Goal: Check status: Check status

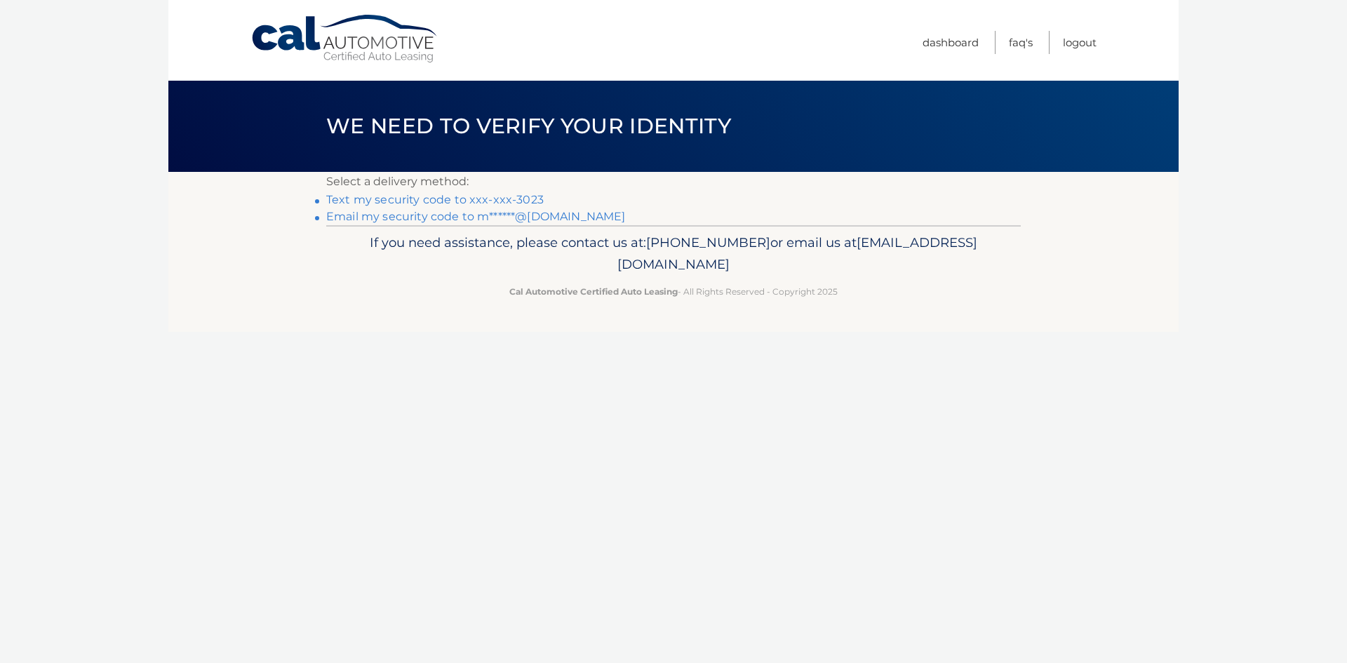
click at [519, 191] on p "Select a delivery method:" at bounding box center [673, 182] width 694 height 20
click at [519, 196] on link "Text my security code to xxx-xxx-3023" at bounding box center [434, 199] width 217 height 13
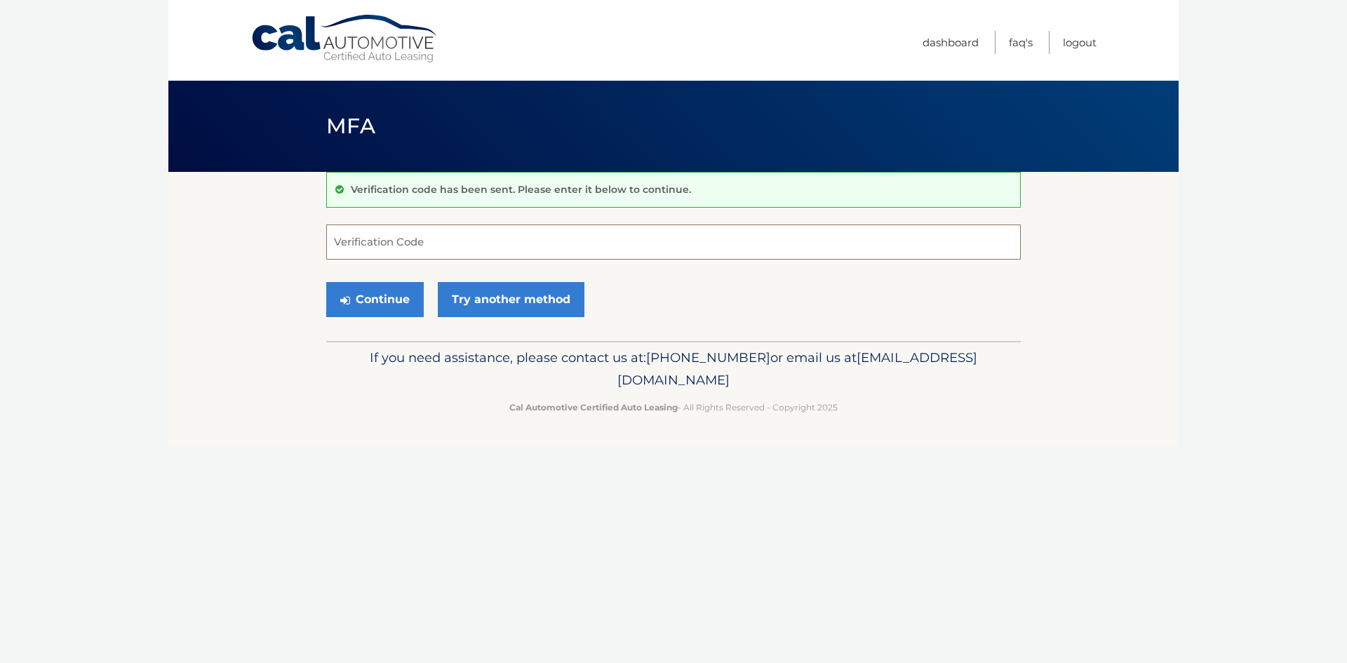
click at [521, 230] on input "Verification Code" at bounding box center [673, 241] width 694 height 35
type input "698215"
click at [326, 282] on button "Continue" at bounding box center [374, 299] width 97 height 35
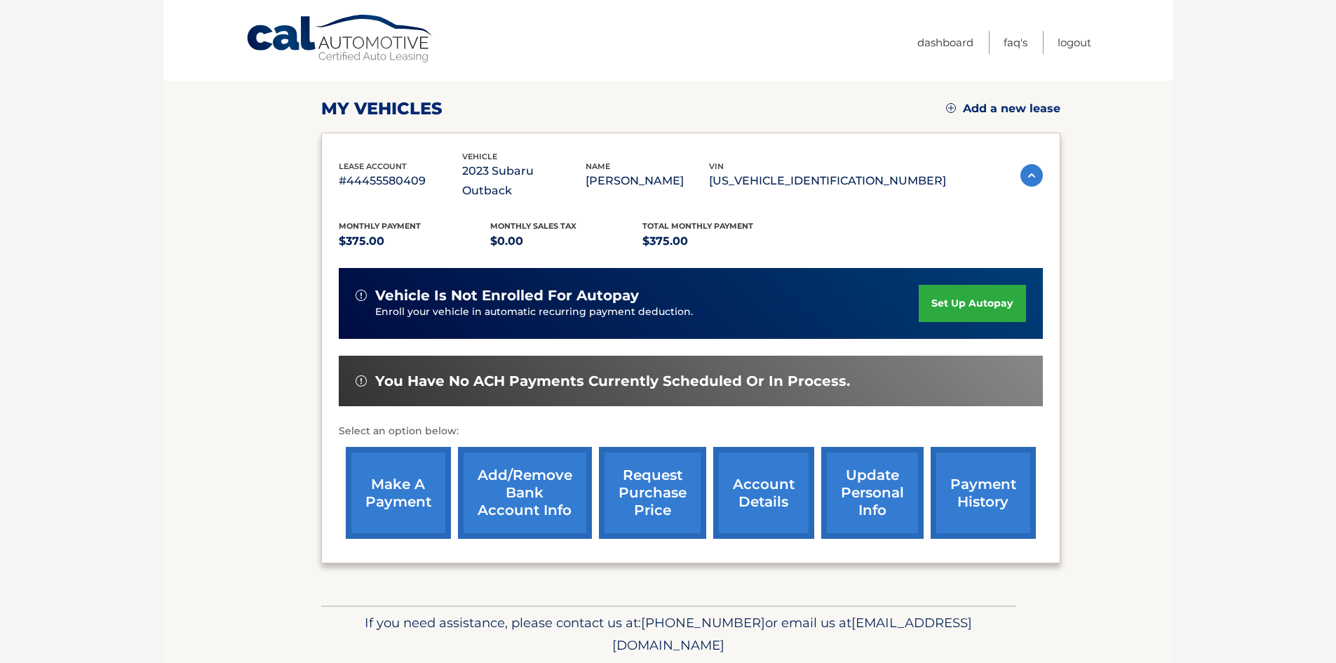
scroll to position [187, 0]
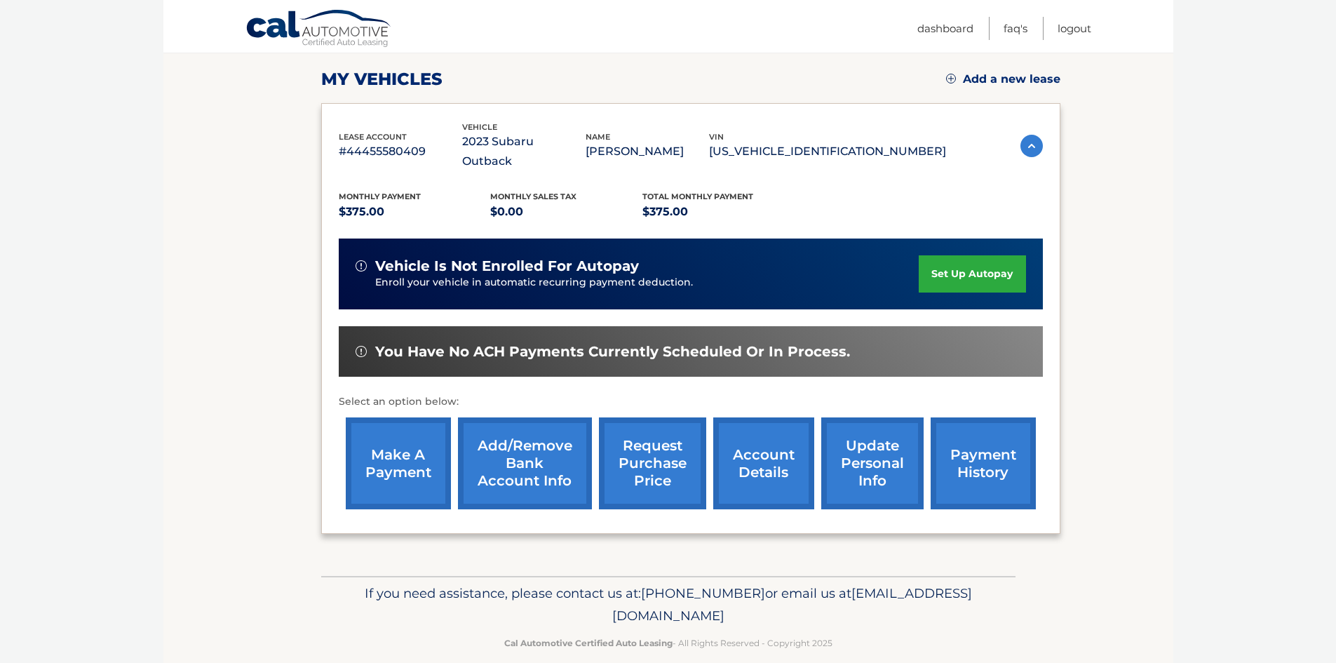
drag, startPoint x: 1004, startPoint y: 459, endPoint x: 999, endPoint y: 454, distance: 7.5
click at [1004, 459] on link "payment history" at bounding box center [983, 463] width 105 height 92
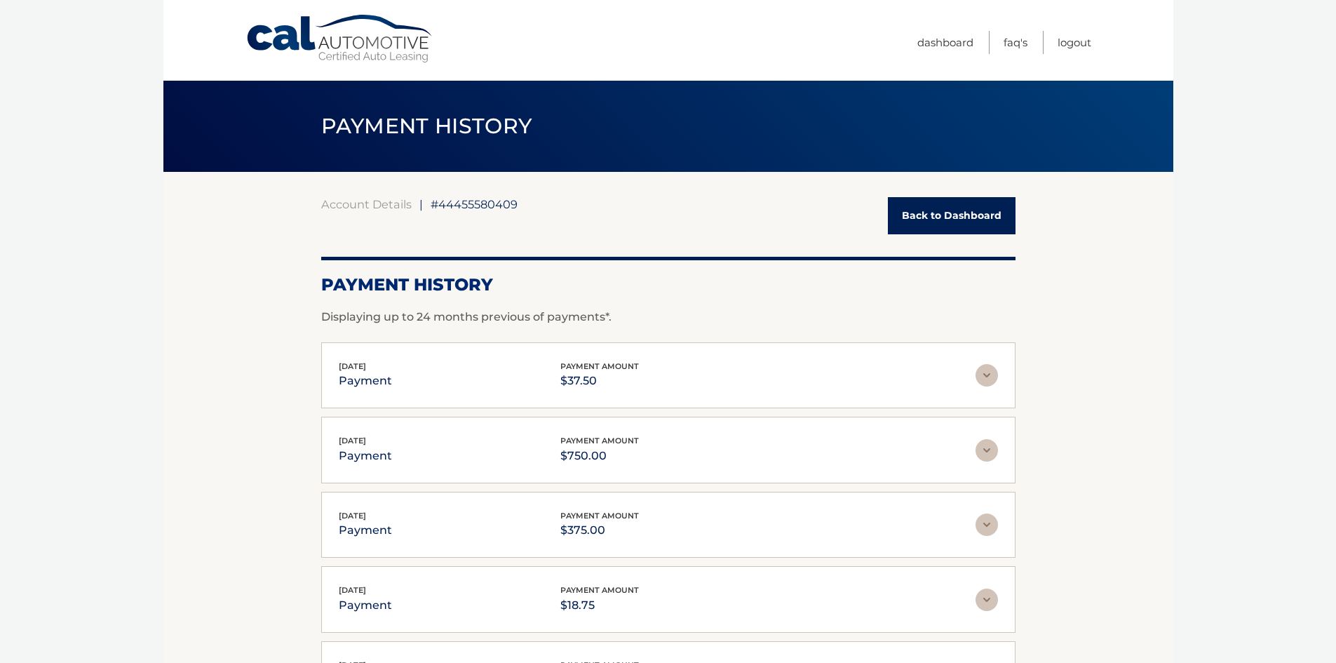
click at [917, 225] on link "Back to Dashboard" at bounding box center [952, 215] width 128 height 37
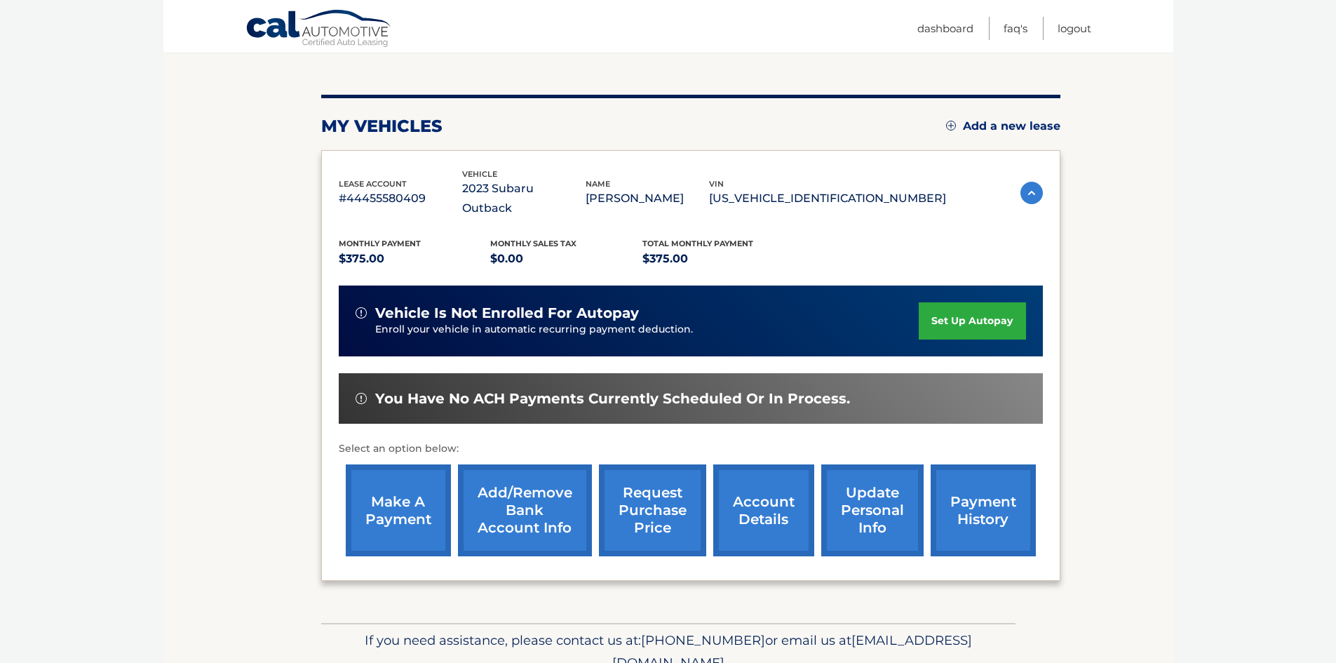
scroll to position [187, 0]
